Goal: Communication & Community: Answer question/provide support

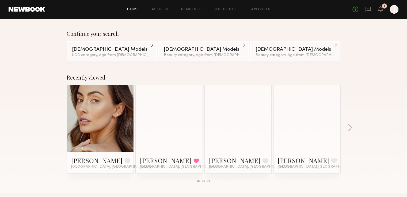
scroll to position [80, 0]
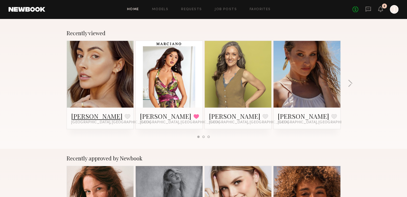
click at [79, 118] on link "[PERSON_NAME]" at bounding box center [96, 116] width 51 height 9
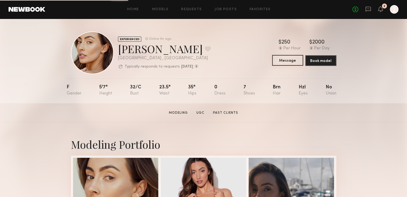
click at [285, 61] on button "Message" at bounding box center [287, 60] width 31 height 11
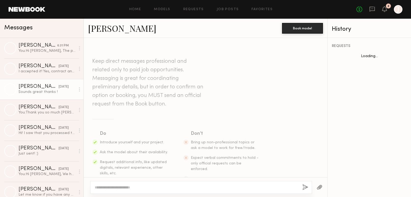
scroll to position [232, 0]
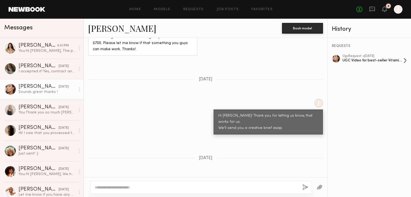
click at [373, 61] on div "UGC Video for best-seller Vitamin C" at bounding box center [372, 60] width 61 height 5
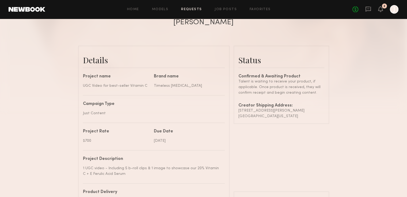
scroll to position [161, 0]
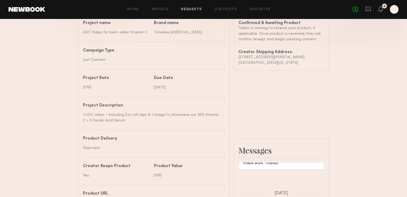
drag, startPoint x: 276, startPoint y: 67, endPoint x: 237, endPoint y: 62, distance: 39.1
click at [237, 62] on common-border "Status Confirmed & Awaiting Product Talent is waiting to receive your product, …" at bounding box center [282, 31] width 96 height 78
copy div "22 Alzada St Rancho Mission Viejo , California 92694"
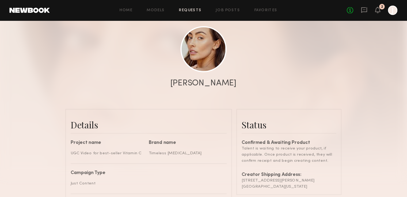
scroll to position [204, 0]
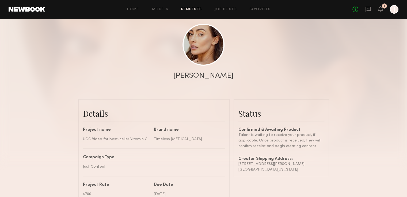
drag, startPoint x: 190, startPoint y: 0, endPoint x: 188, endPoint y: 104, distance: 104.3
click at [374, 8] on div "No fees up to $5,000 2 J" at bounding box center [375, 9] width 46 height 9
click at [370, 8] on icon at bounding box center [367, 9] width 5 height 5
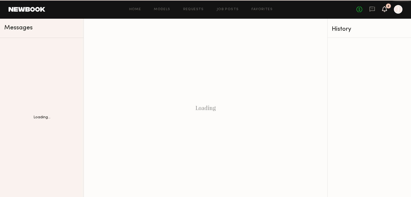
click at [385, 10] on icon at bounding box center [384, 9] width 4 height 4
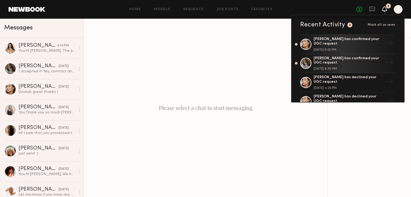
click at [385, 10] on icon at bounding box center [384, 9] width 4 height 4
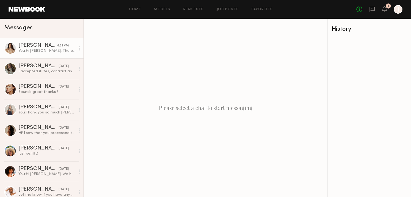
click at [46, 55] on link "Jenn L. 6:31 PM You: Hi Jenn, The products have been sent your way!" at bounding box center [41, 48] width 83 height 21
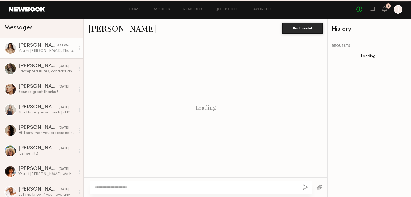
scroll to position [231, 0]
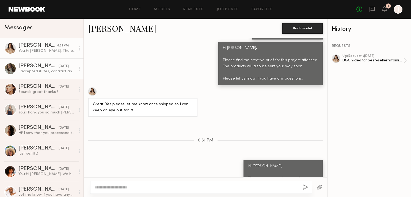
click at [29, 65] on div "Alexis K." at bounding box center [38, 66] width 40 height 5
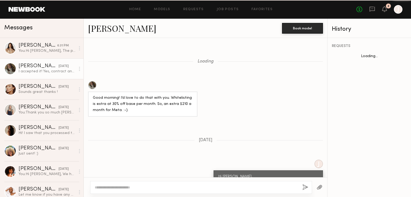
scroll to position [351, 0]
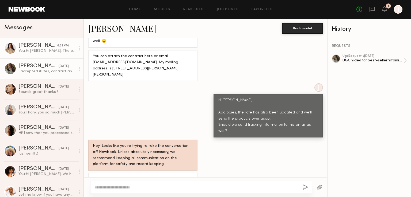
click at [45, 51] on div "You: Hi Jenn, The products have been sent your way!" at bounding box center [46, 50] width 57 height 5
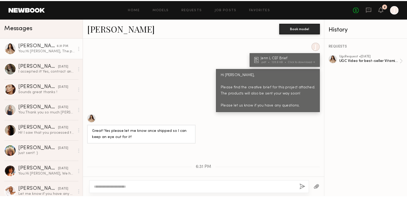
scroll to position [177, 0]
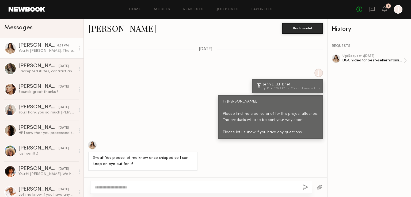
click at [283, 83] on div "Jenn L CEF Brief" at bounding box center [291, 85] width 56 height 4
click at [268, 54] on div "Keep direct messages professional and related only to paid job opportunities. M…" at bounding box center [205, 108] width 243 height 140
click at [384, 13] on div "No fees up to $5,000 2 J" at bounding box center [379, 9] width 46 height 9
click at [394, 10] on div "No fees up to $5,000 2 J" at bounding box center [379, 9] width 46 height 9
click at [398, 9] on div at bounding box center [398, 9] width 9 height 9
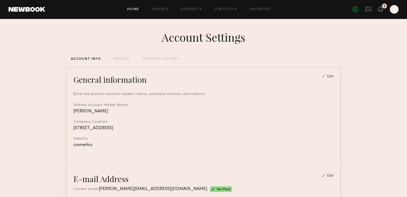
click at [134, 8] on link "Home" at bounding box center [133, 9] width 12 height 3
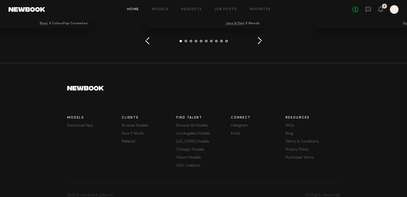
scroll to position [781, 0]
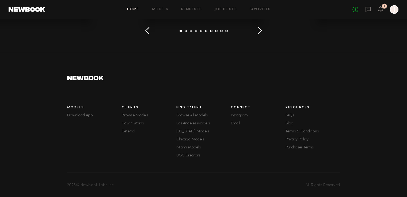
click at [291, 114] on link "FAQs" at bounding box center [312, 116] width 55 height 4
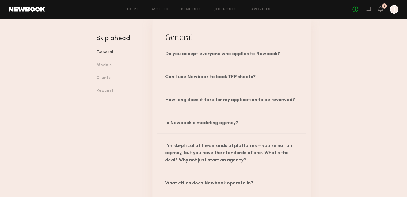
scroll to position [54, 0]
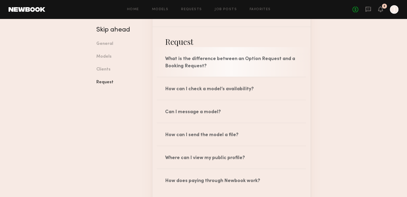
scroll to position [769, 0]
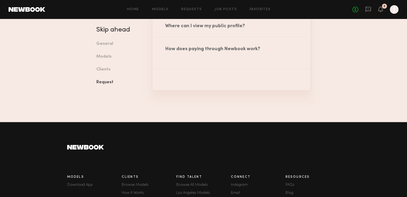
scroll to position [983, 0]
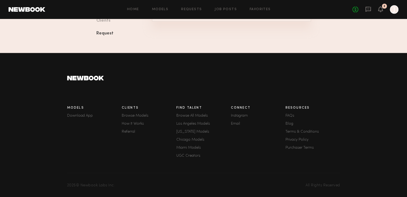
click at [189, 155] on link "UGC Creators" at bounding box center [203, 156] width 55 height 4
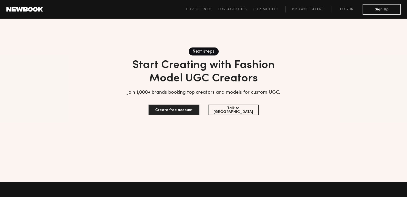
scroll to position [1831, 0]
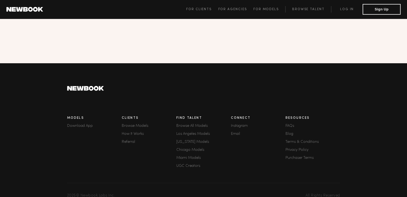
click at [239, 132] on link "Email" at bounding box center [258, 134] width 55 height 4
click at [236, 124] on div "Connect Instagram Email" at bounding box center [258, 142] width 55 height 59
